Goal: Transaction & Acquisition: Download file/media

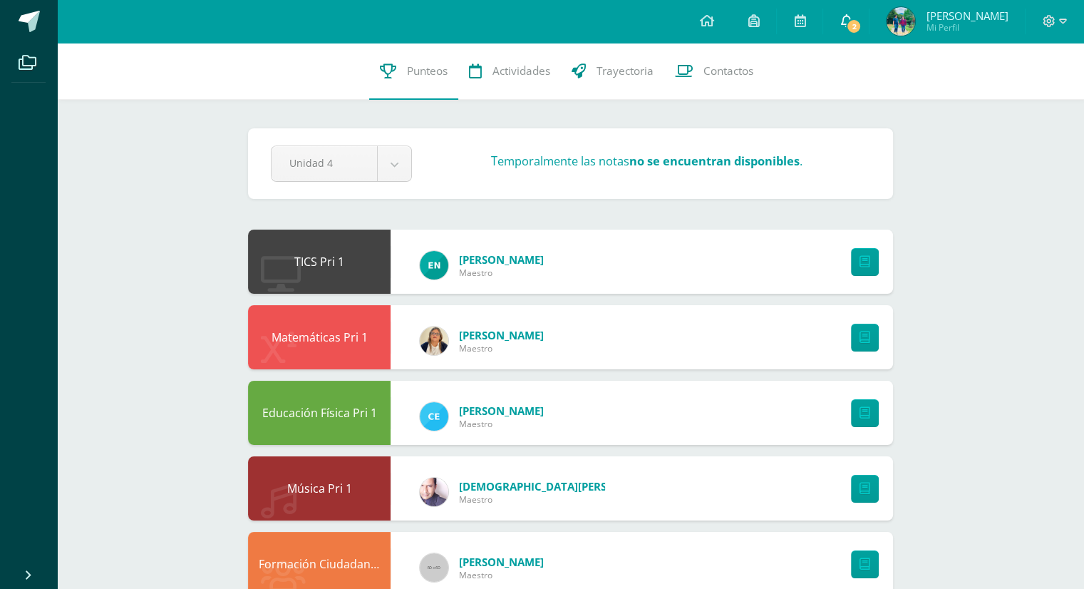
click at [847, 27] on span "2" at bounding box center [854, 27] width 16 height 16
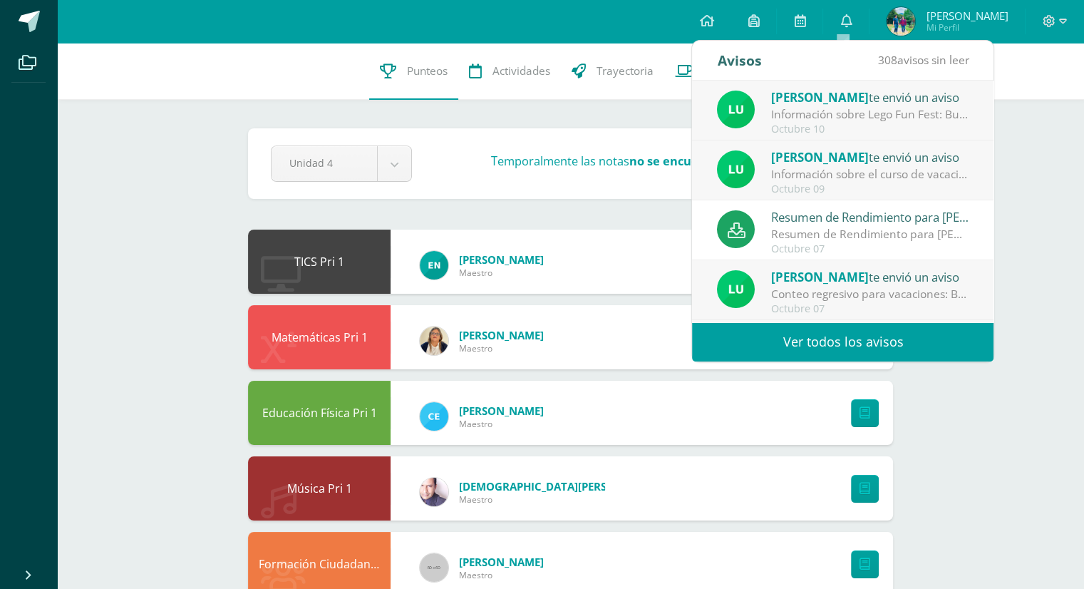
click at [816, 229] on div "Resumen de Rendimiento para [PERSON_NAME]" at bounding box center [870, 234] width 198 height 16
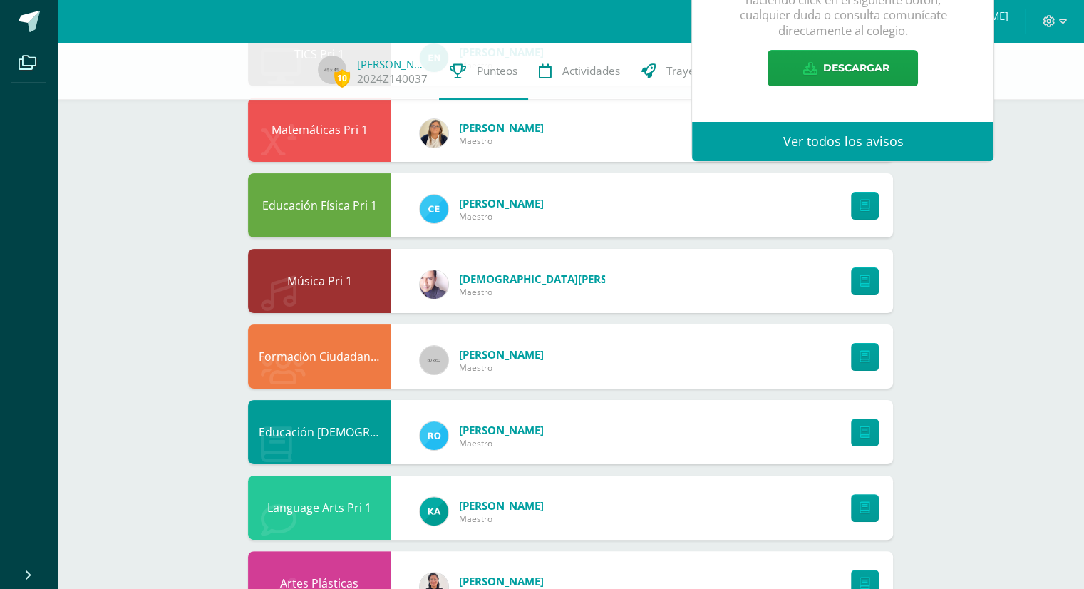
scroll to position [285, 0]
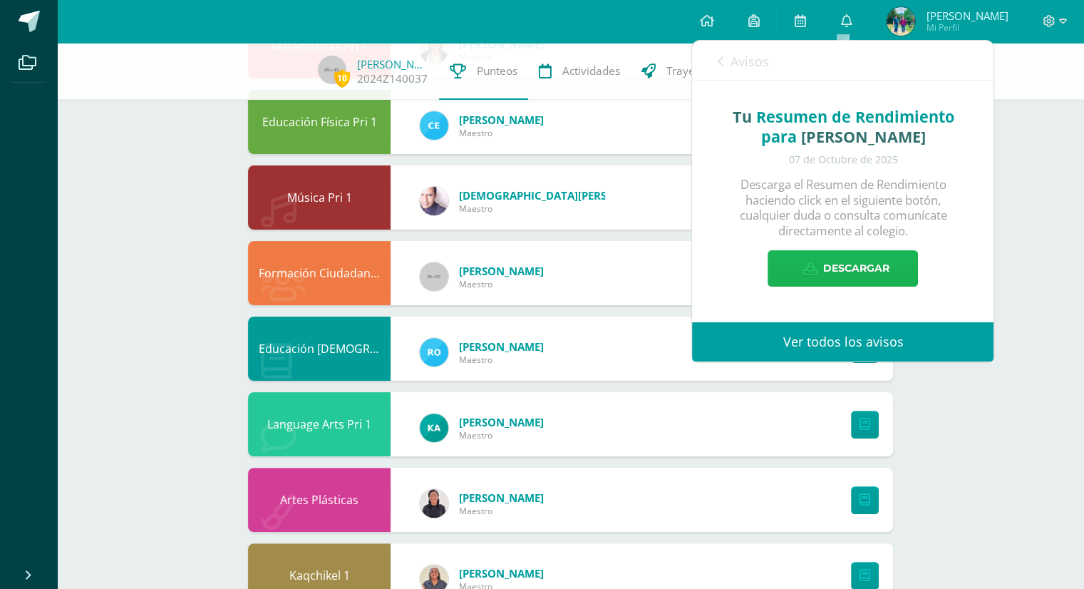
click at [868, 259] on span "Descargar" at bounding box center [856, 268] width 66 height 35
click at [1042, 93] on div "10 Christopher Pérez 2024Z140037 Punteos Actividades Trayectoria Contactos" at bounding box center [542, 71] width 1084 height 57
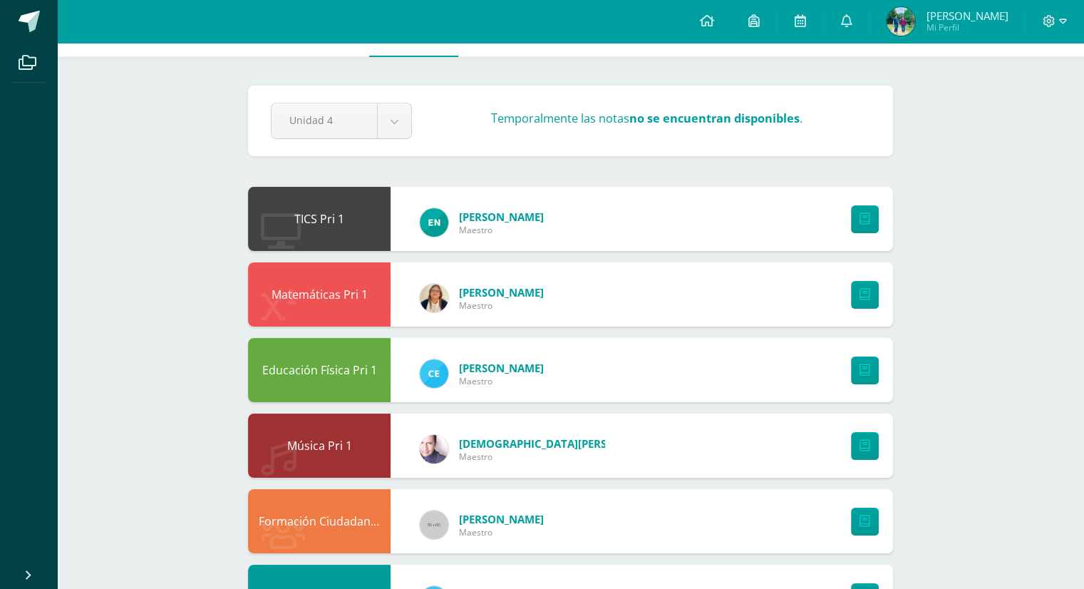
scroll to position [0, 0]
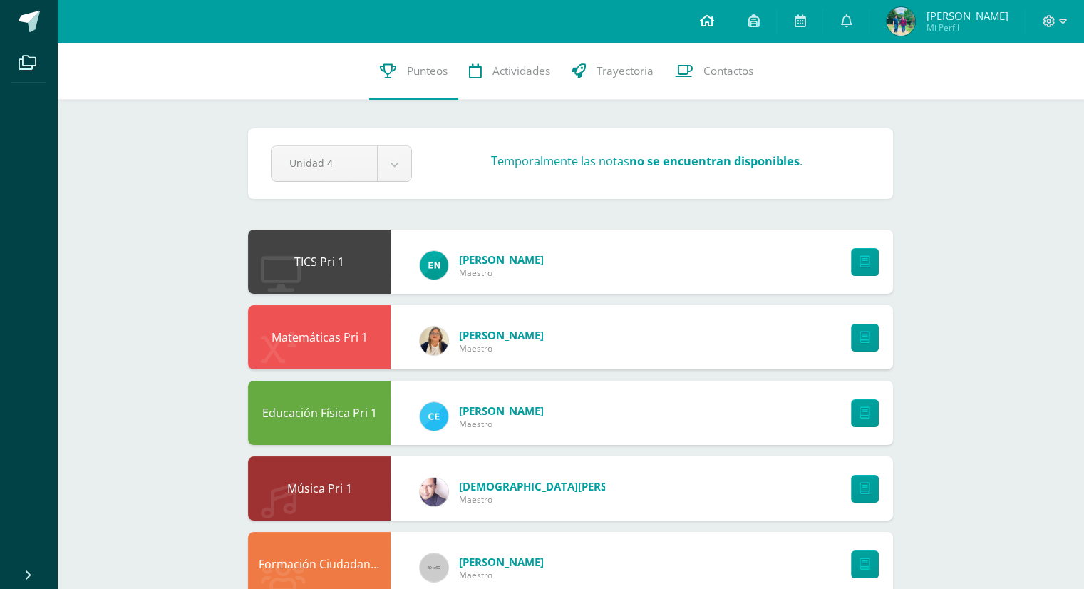
click at [705, 21] on icon at bounding box center [706, 20] width 14 height 13
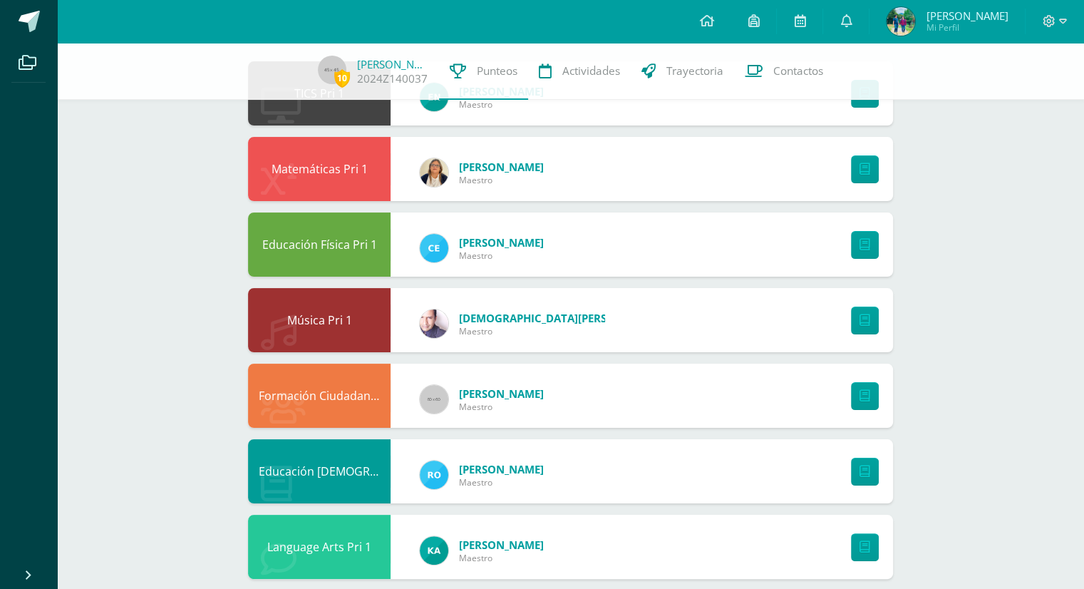
scroll to position [214, 0]
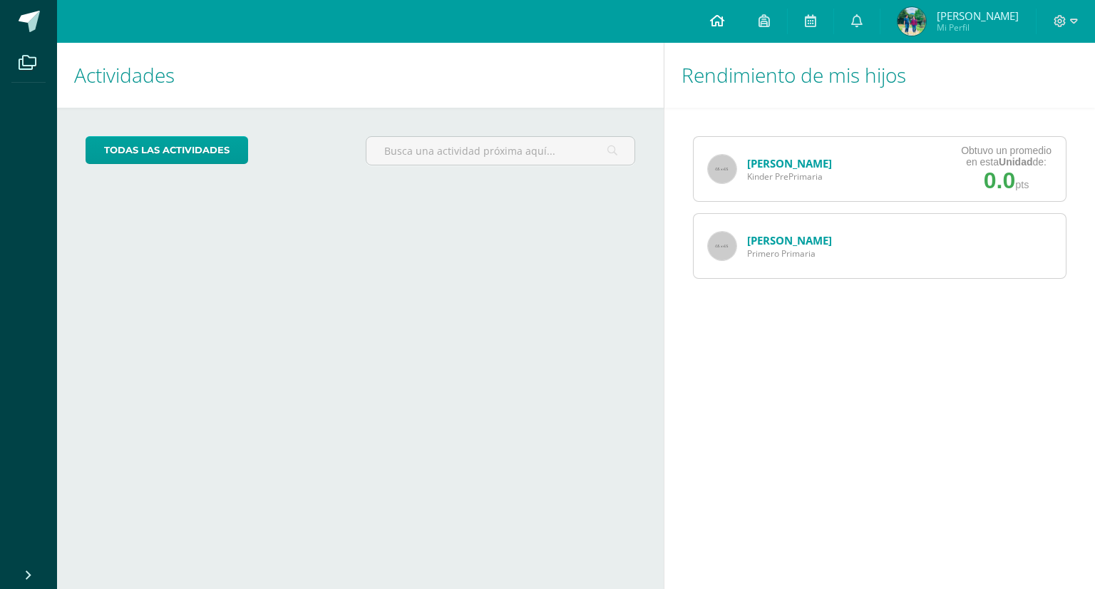
click at [722, 15] on link at bounding box center [717, 21] width 48 height 43
click at [712, 21] on icon at bounding box center [717, 20] width 14 height 13
click at [710, 19] on icon at bounding box center [717, 20] width 14 height 13
click at [781, 247] on span "Primero Primaria" at bounding box center [789, 253] width 85 height 12
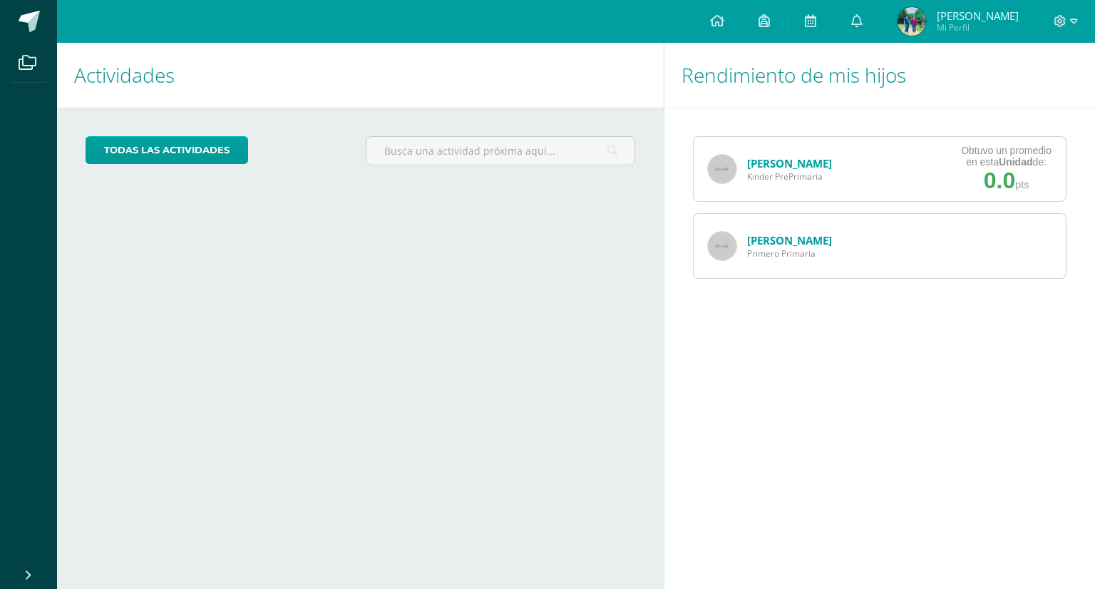
click at [730, 247] on img at bounding box center [722, 246] width 29 height 29
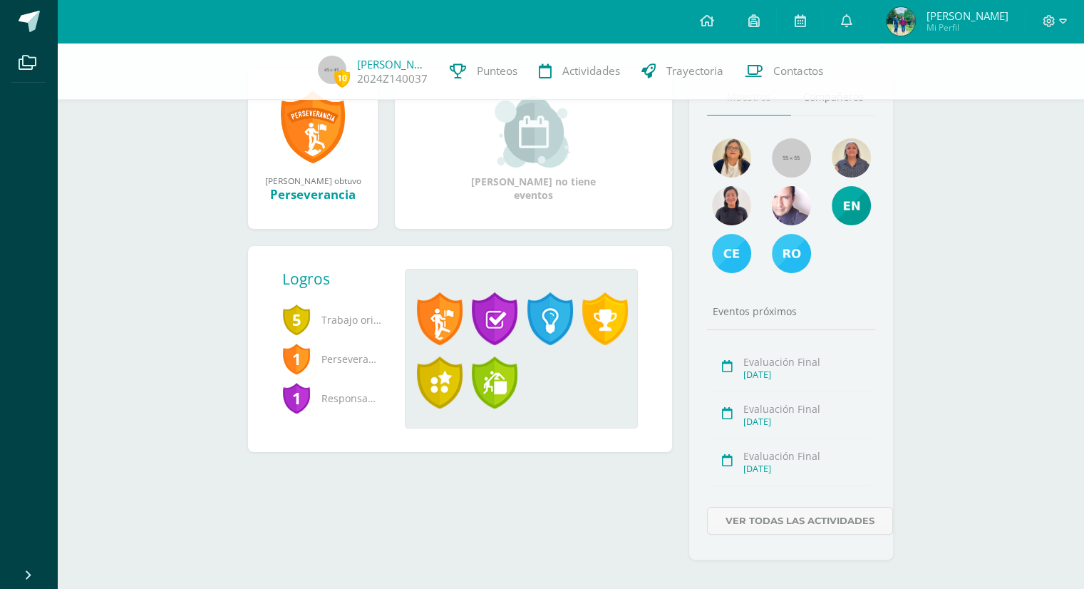
scroll to position [178, 0]
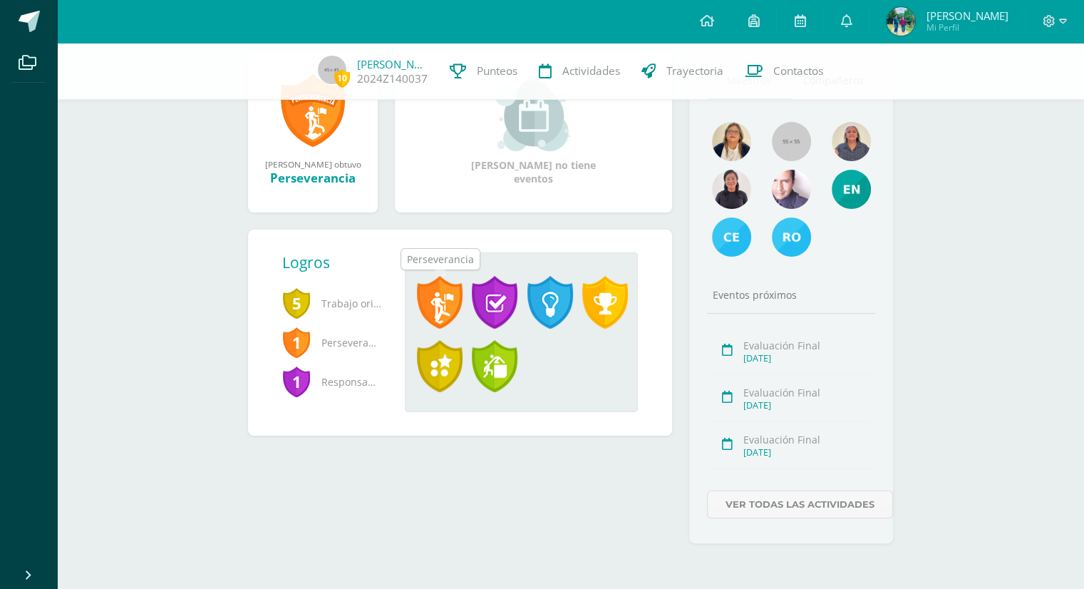
click at [435, 302] on span at bounding box center [440, 302] width 46 height 53
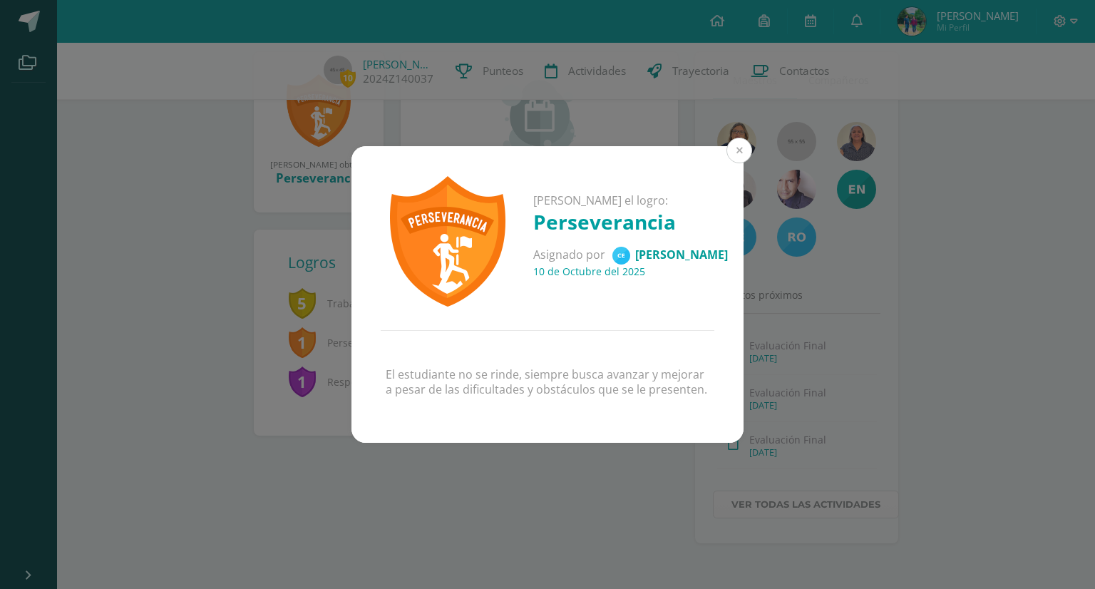
click at [739, 150] on button at bounding box center [739, 151] width 26 height 26
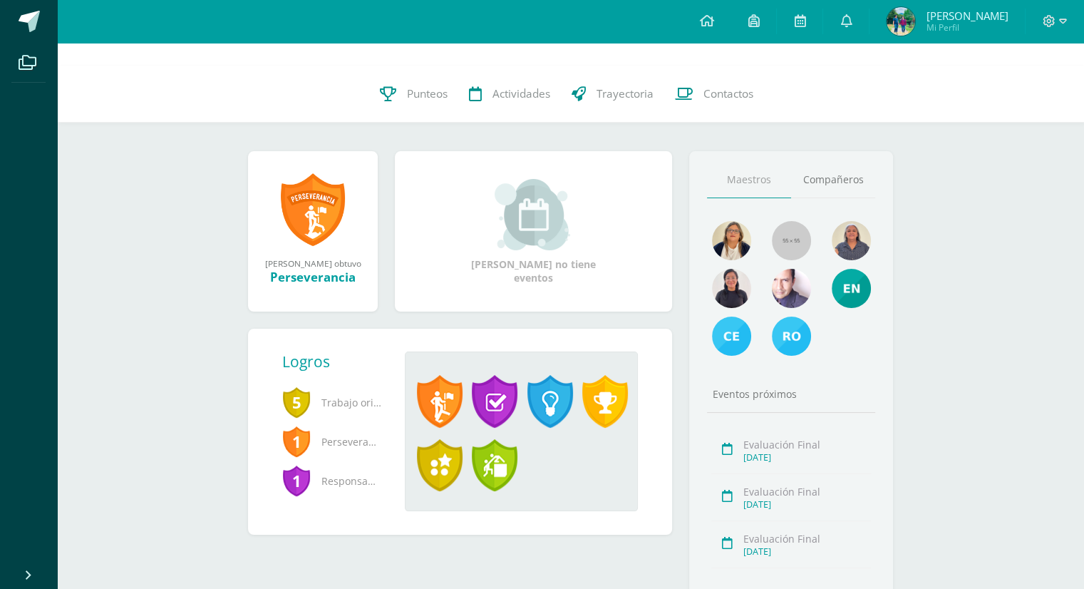
scroll to position [0, 0]
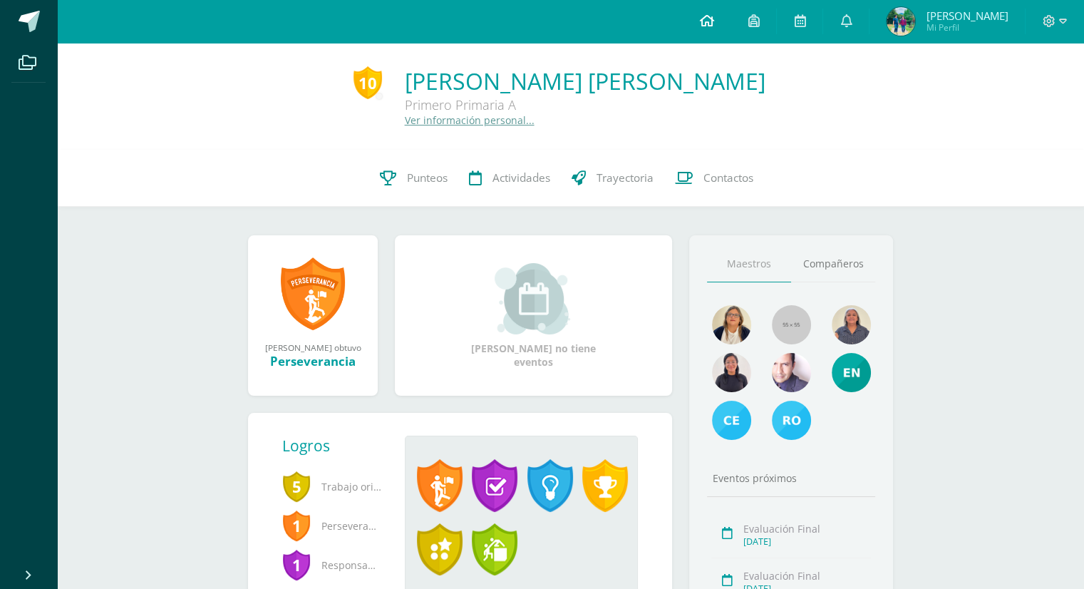
click at [701, 24] on icon at bounding box center [706, 20] width 14 height 13
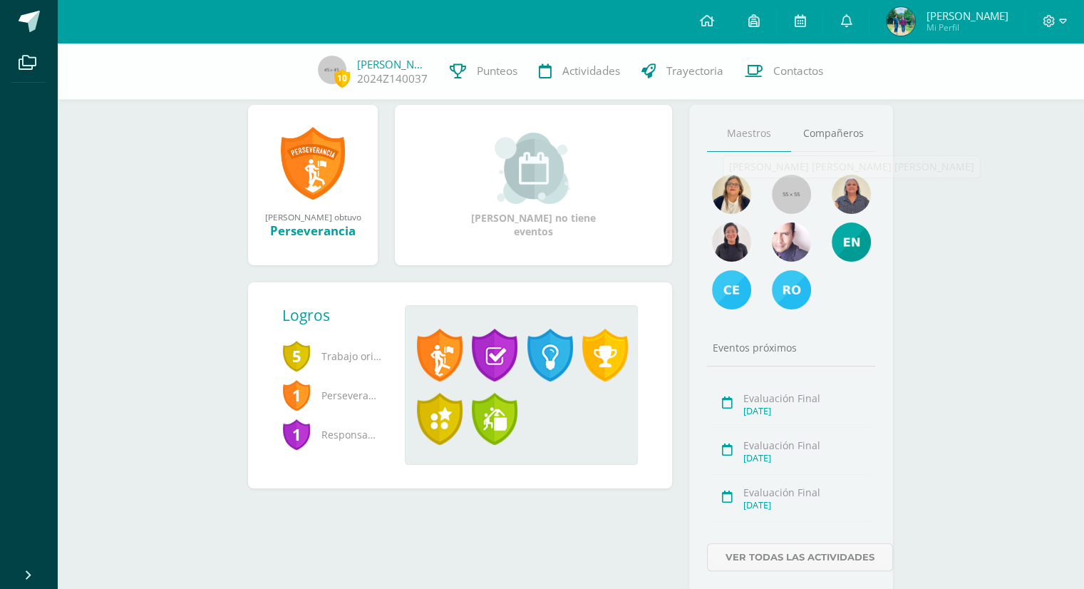
scroll to position [178, 0]
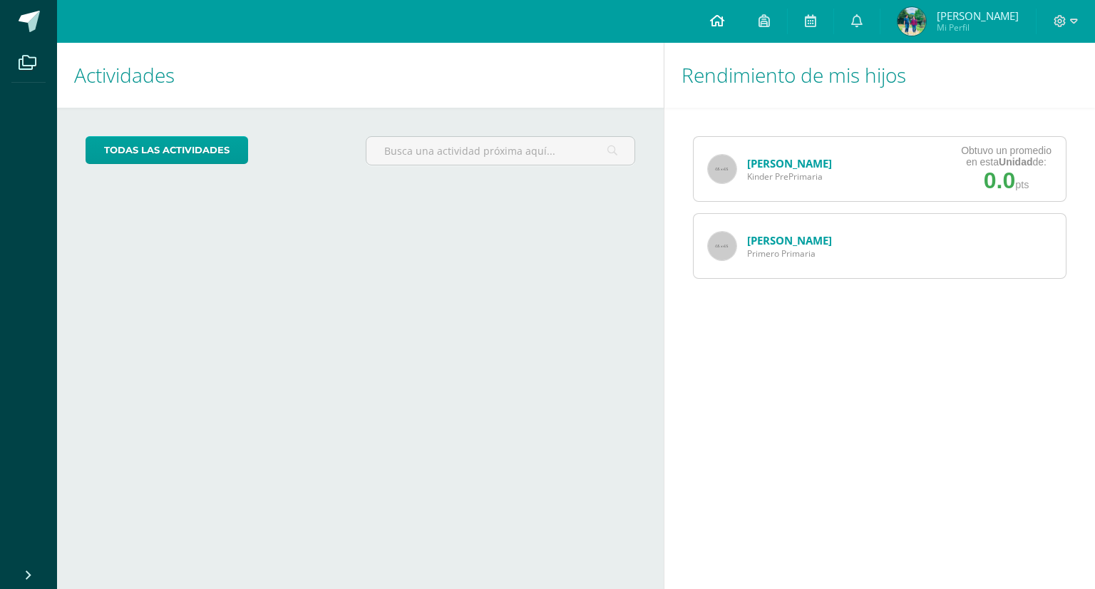
click at [716, 21] on icon at bounding box center [717, 20] width 14 height 13
click at [716, 24] on icon at bounding box center [717, 20] width 14 height 13
click at [987, 14] on span "[PERSON_NAME]" at bounding box center [978, 16] width 82 height 14
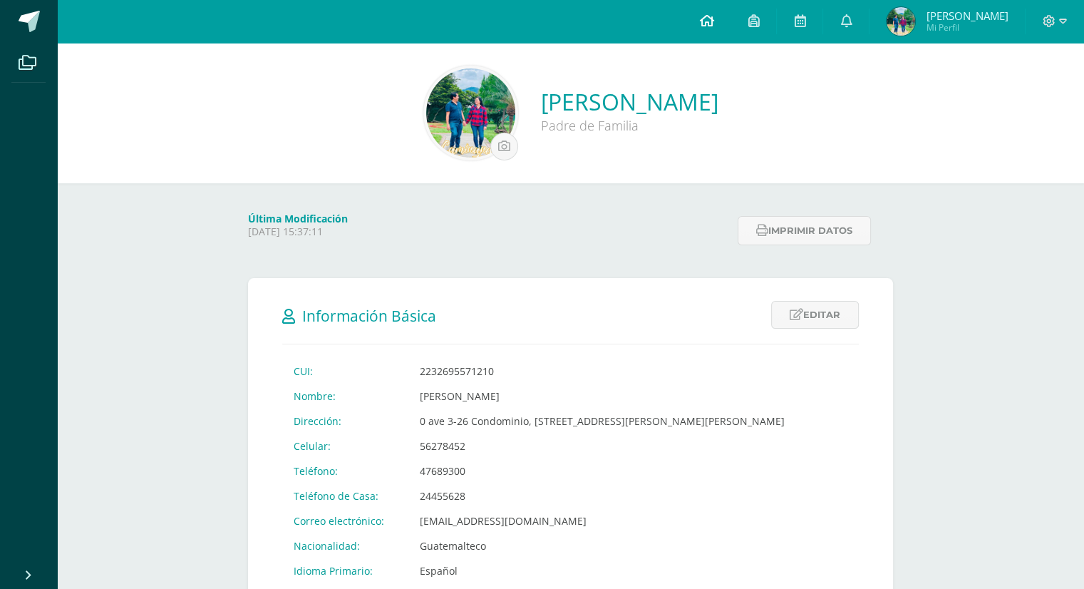
click at [703, 20] on icon at bounding box center [706, 20] width 14 height 13
click at [702, 24] on icon at bounding box center [706, 20] width 14 height 13
click at [705, 22] on icon at bounding box center [706, 20] width 14 height 13
